Goal: Navigation & Orientation: Understand site structure

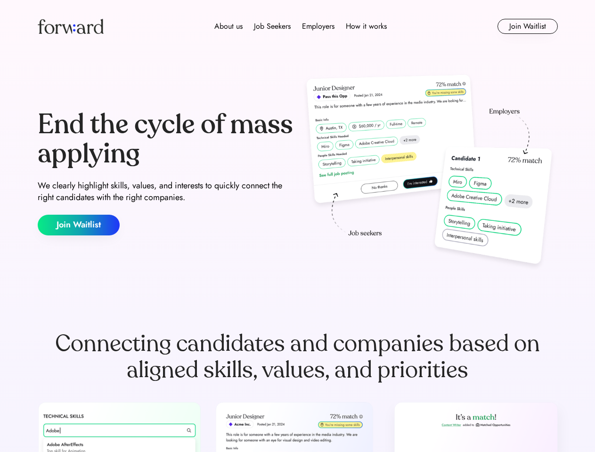
click at [297, 226] on div "End the cycle of mass applying We clearly highlight skills, values, and interes…" at bounding box center [298, 173] width 520 height 203
click at [298, 26] on div "About us Job Seekers Employers How it works" at bounding box center [300, 26] width 371 height 11
click at [71, 26] on img at bounding box center [71, 26] width 66 height 15
click at [301, 26] on div "About us Job Seekers Employers How it works" at bounding box center [300, 26] width 371 height 11
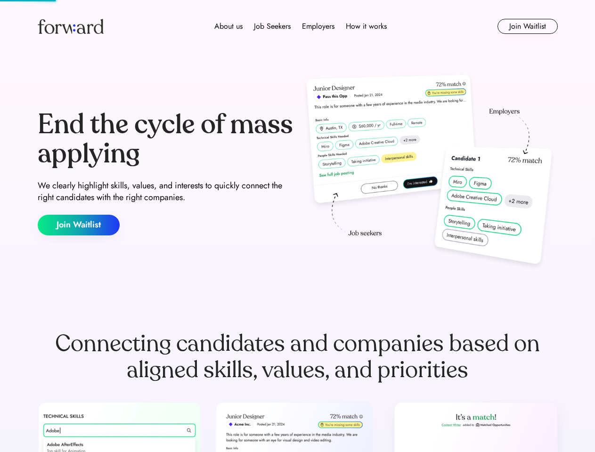
click at [228, 26] on div "About us" at bounding box center [228, 26] width 28 height 11
click at [272, 26] on div "Job Seekers" at bounding box center [272, 26] width 37 height 11
click at [318, 26] on div "Employers" at bounding box center [318, 26] width 32 height 11
click at [366, 26] on div "How it works" at bounding box center [366, 26] width 41 height 11
click at [527, 26] on button "Join Waitlist" at bounding box center [527, 26] width 60 height 15
